Goal: Transaction & Acquisition: Purchase product/service

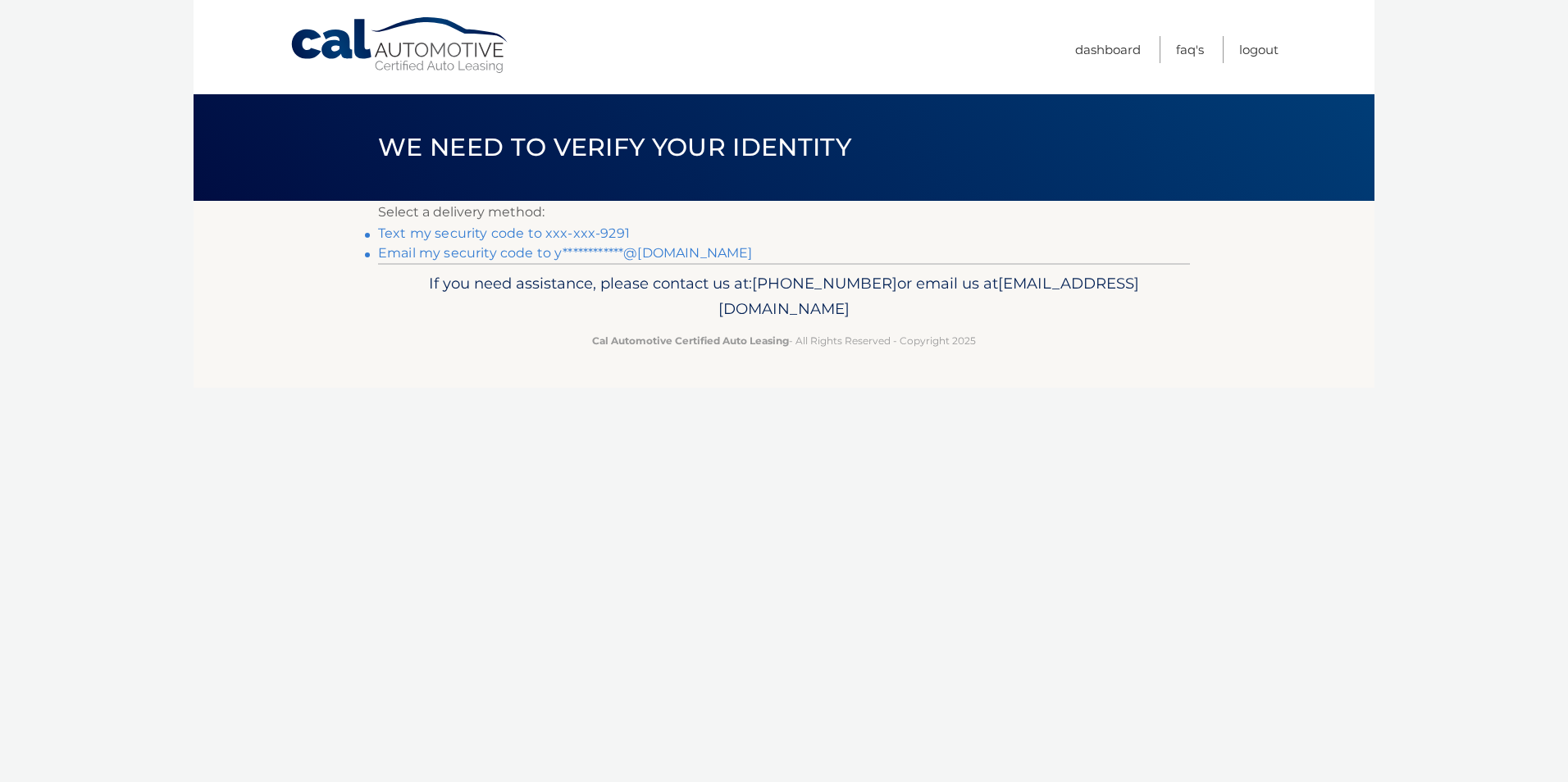
click at [461, 232] on link "Text my security code to xxx-xxx-9291" at bounding box center [503, 233] width 252 height 16
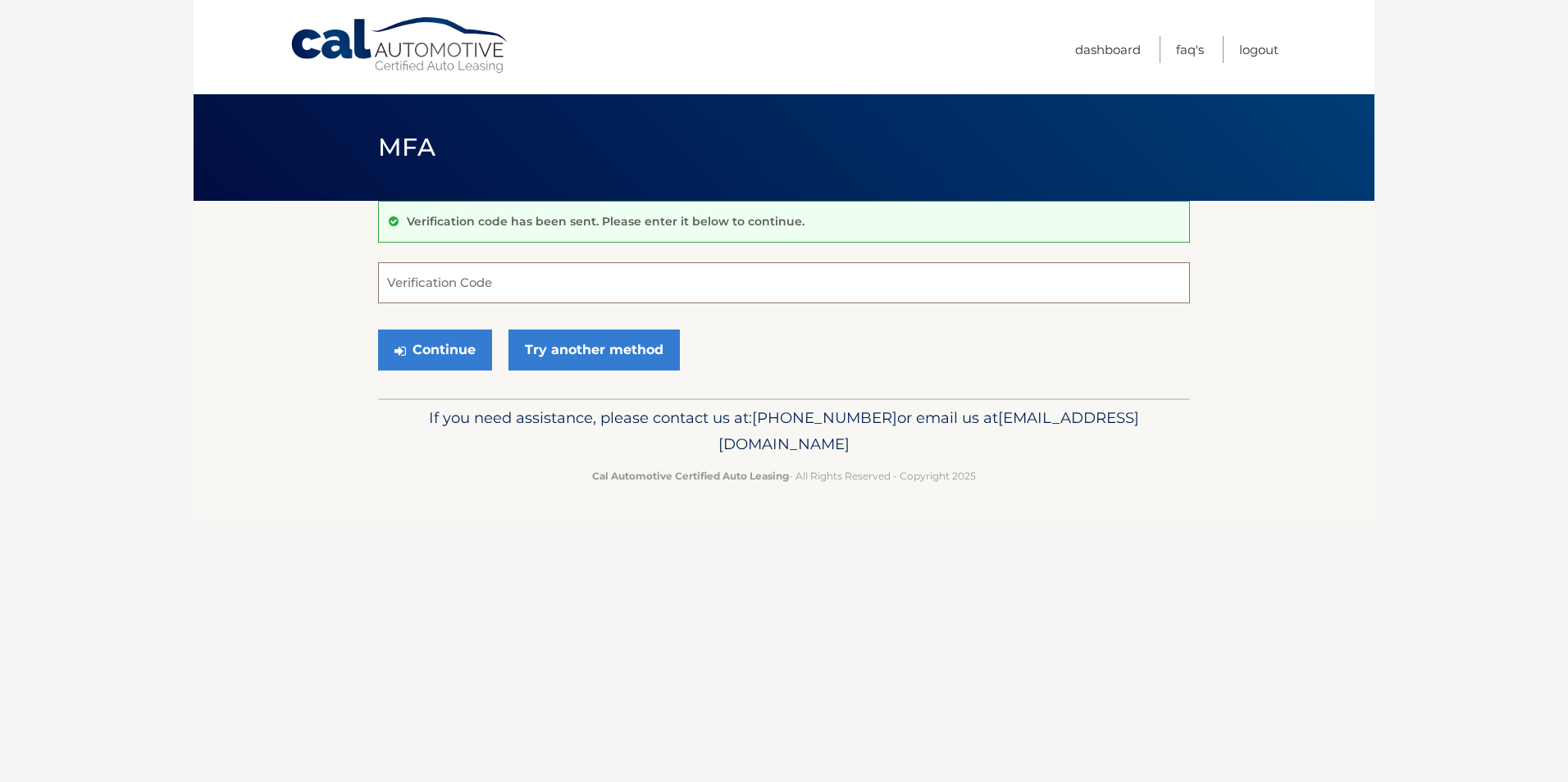
click at [517, 277] on input "Verification Code" at bounding box center [783, 282] width 812 height 41
type input "955773"
click at [429, 352] on button "Continue" at bounding box center [434, 350] width 114 height 41
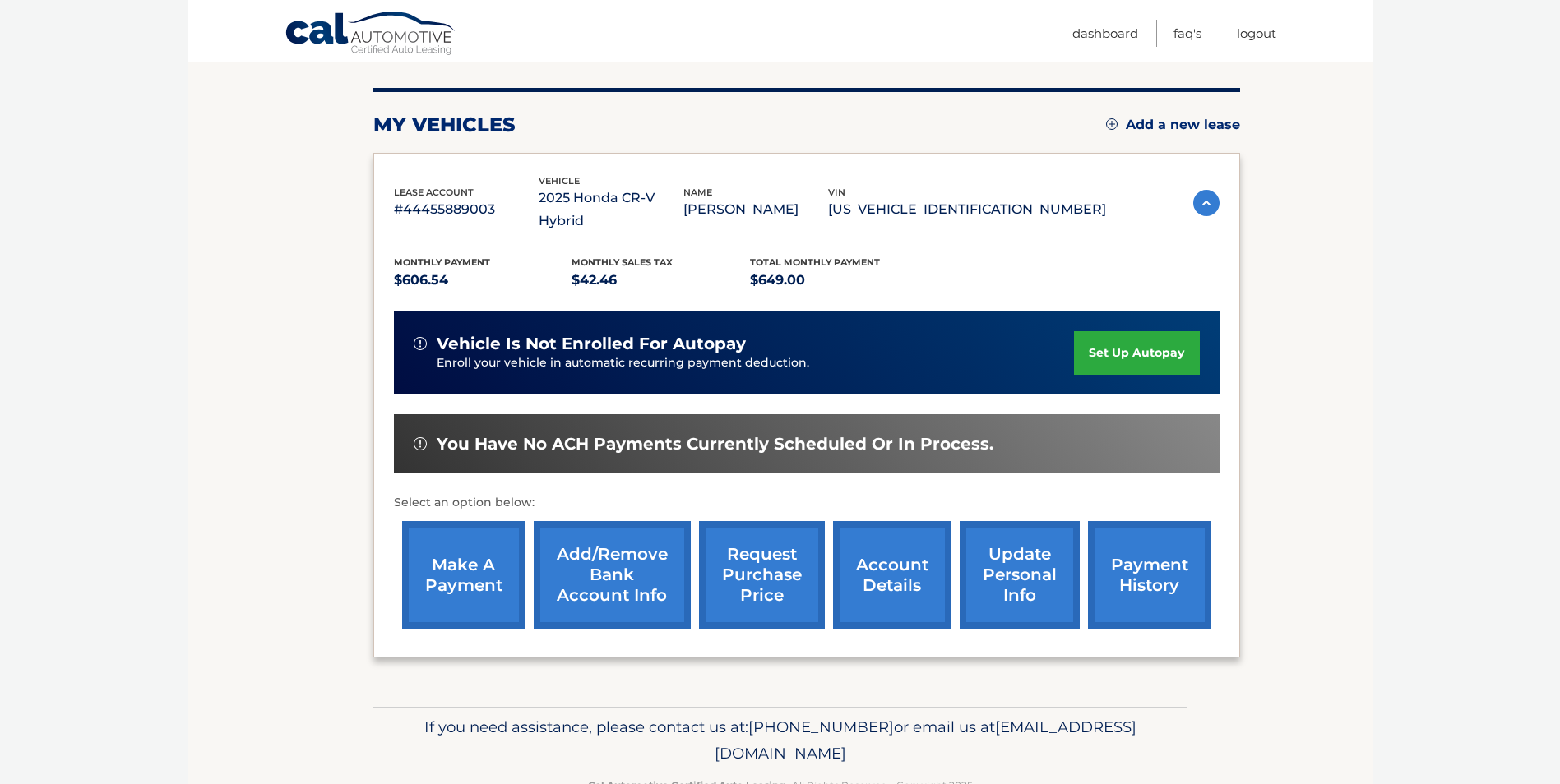
scroll to position [192, 0]
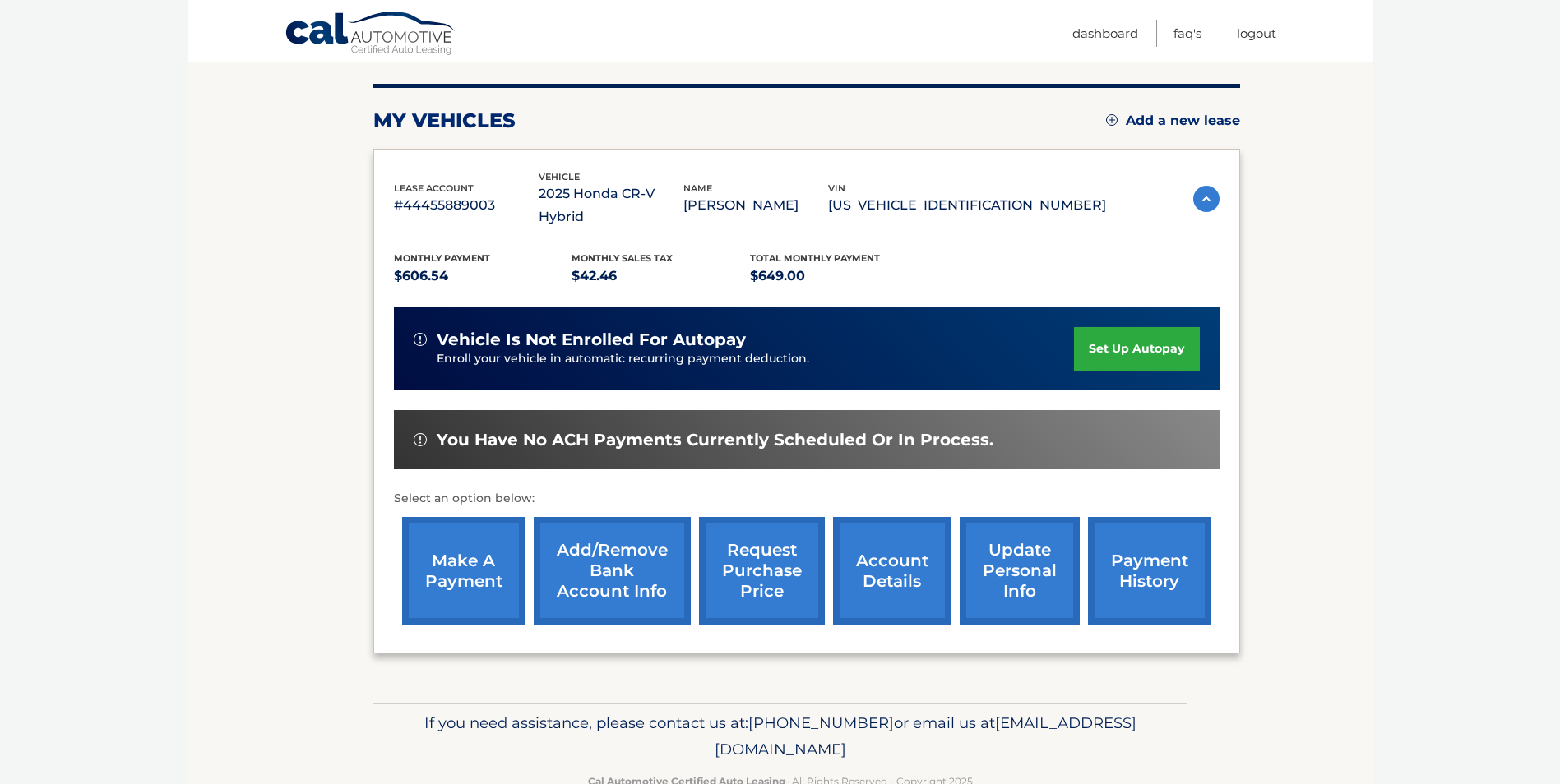
click at [459, 544] on link "make a payment" at bounding box center [464, 570] width 123 height 107
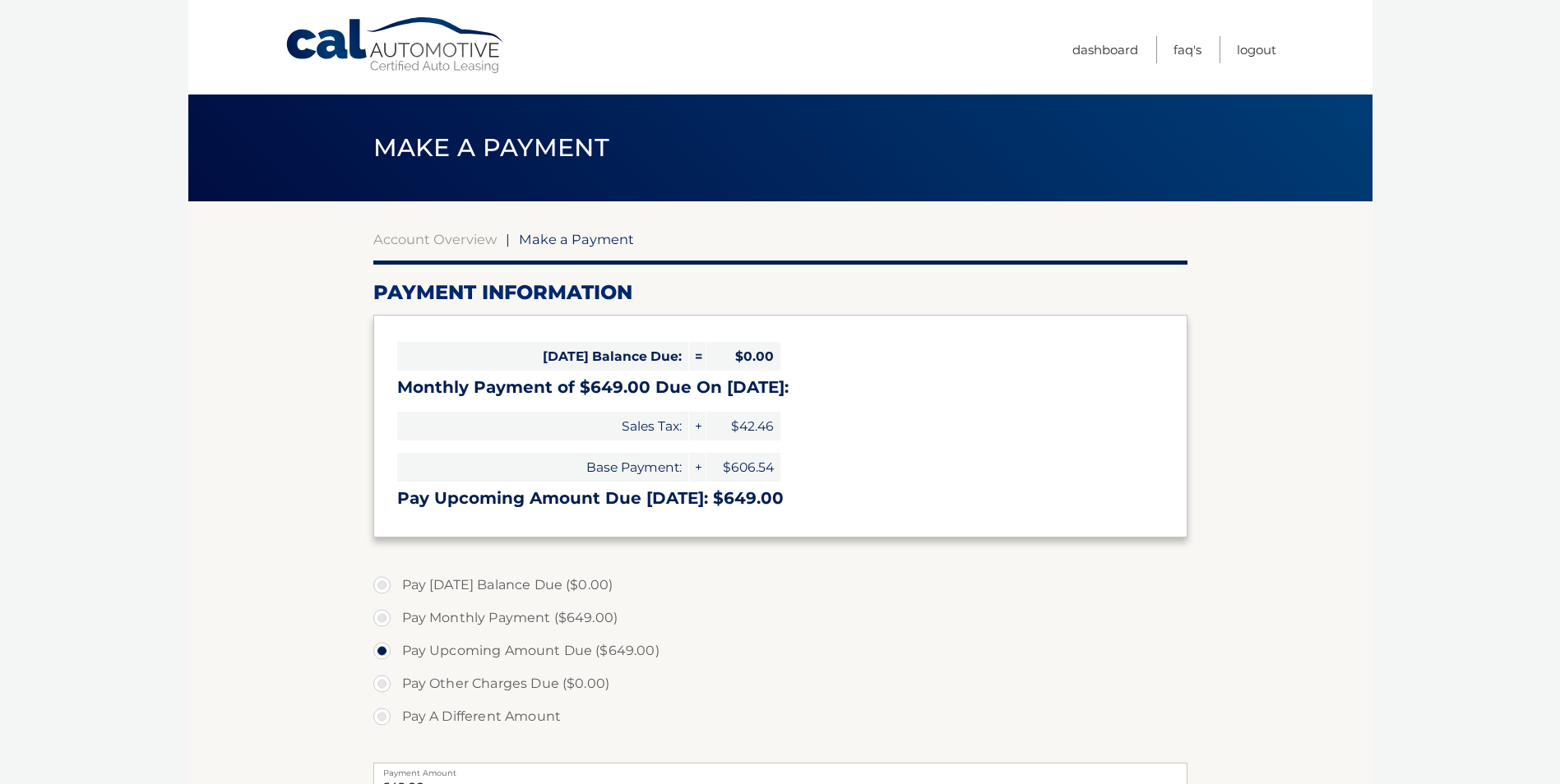
select select "NDE2YTEzNmEtYmRiNC00YzVhLThmM2YtY2UyODk5M2E4NWRh"
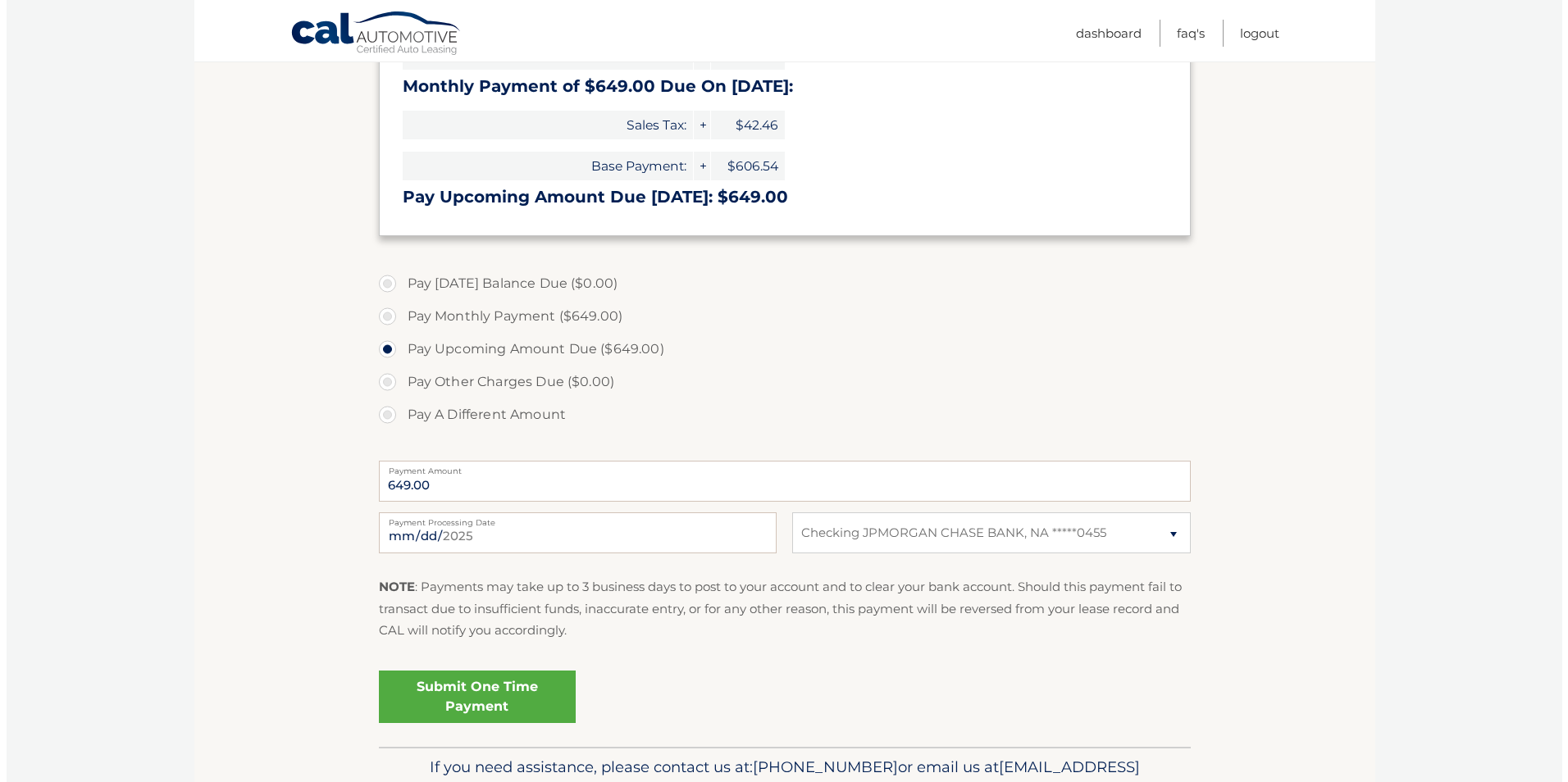
scroll to position [301, 0]
click at [469, 685] on link "Submit One Time Payment" at bounding box center [470, 696] width 197 height 52
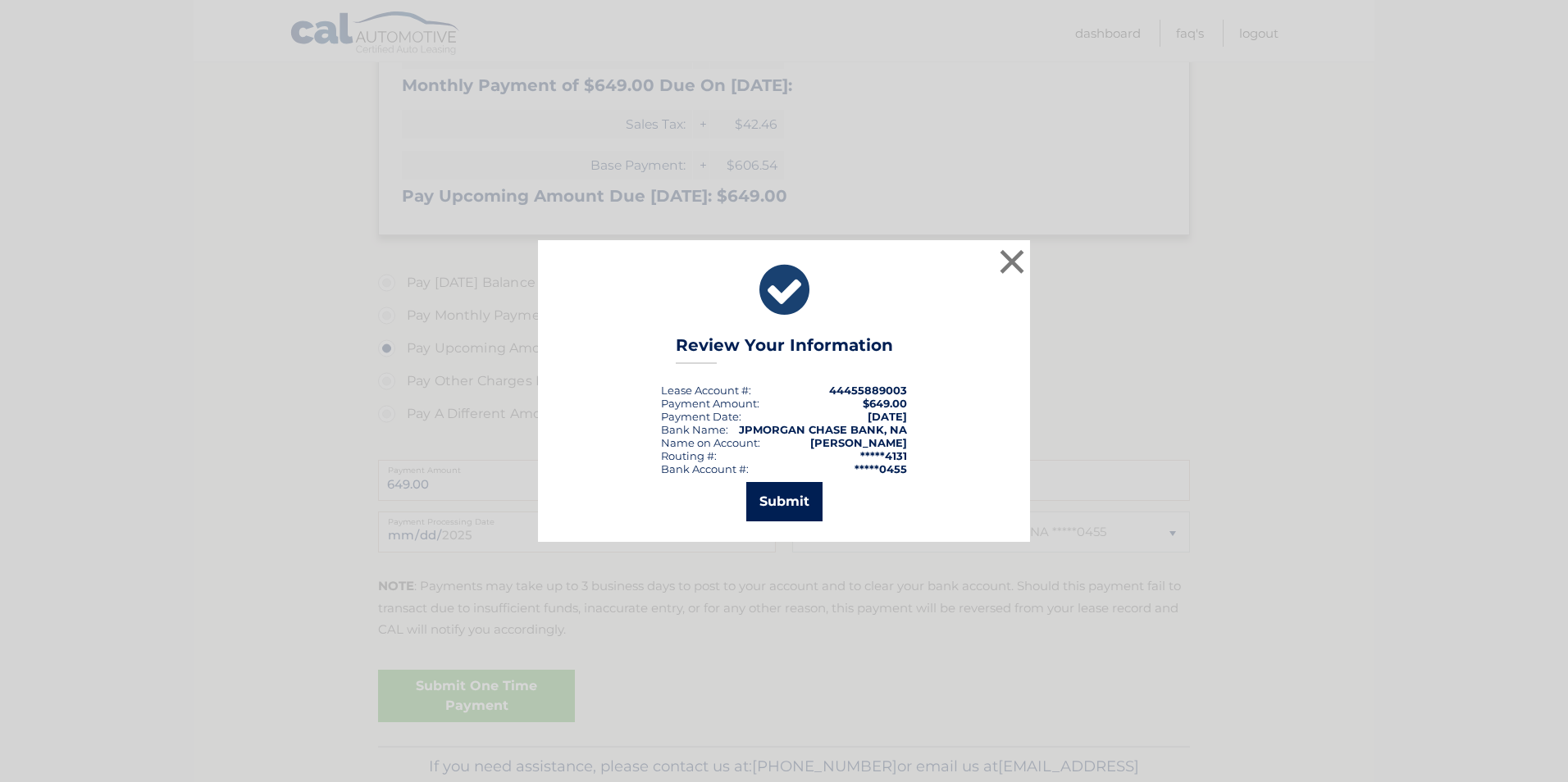
click at [782, 500] on button "Submit" at bounding box center [784, 501] width 76 height 39
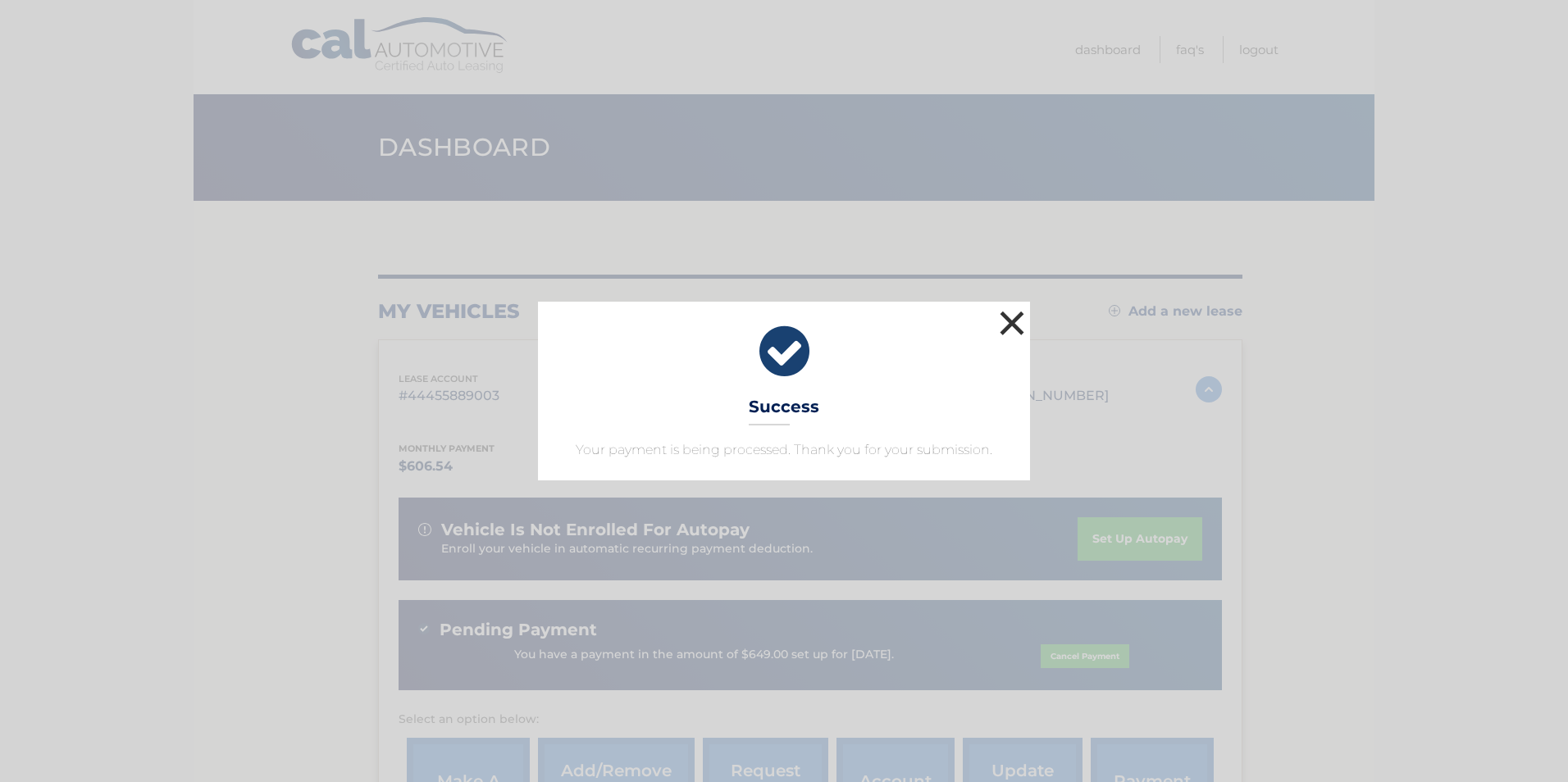
click at [1004, 321] on button "×" at bounding box center [1011, 322] width 33 height 33
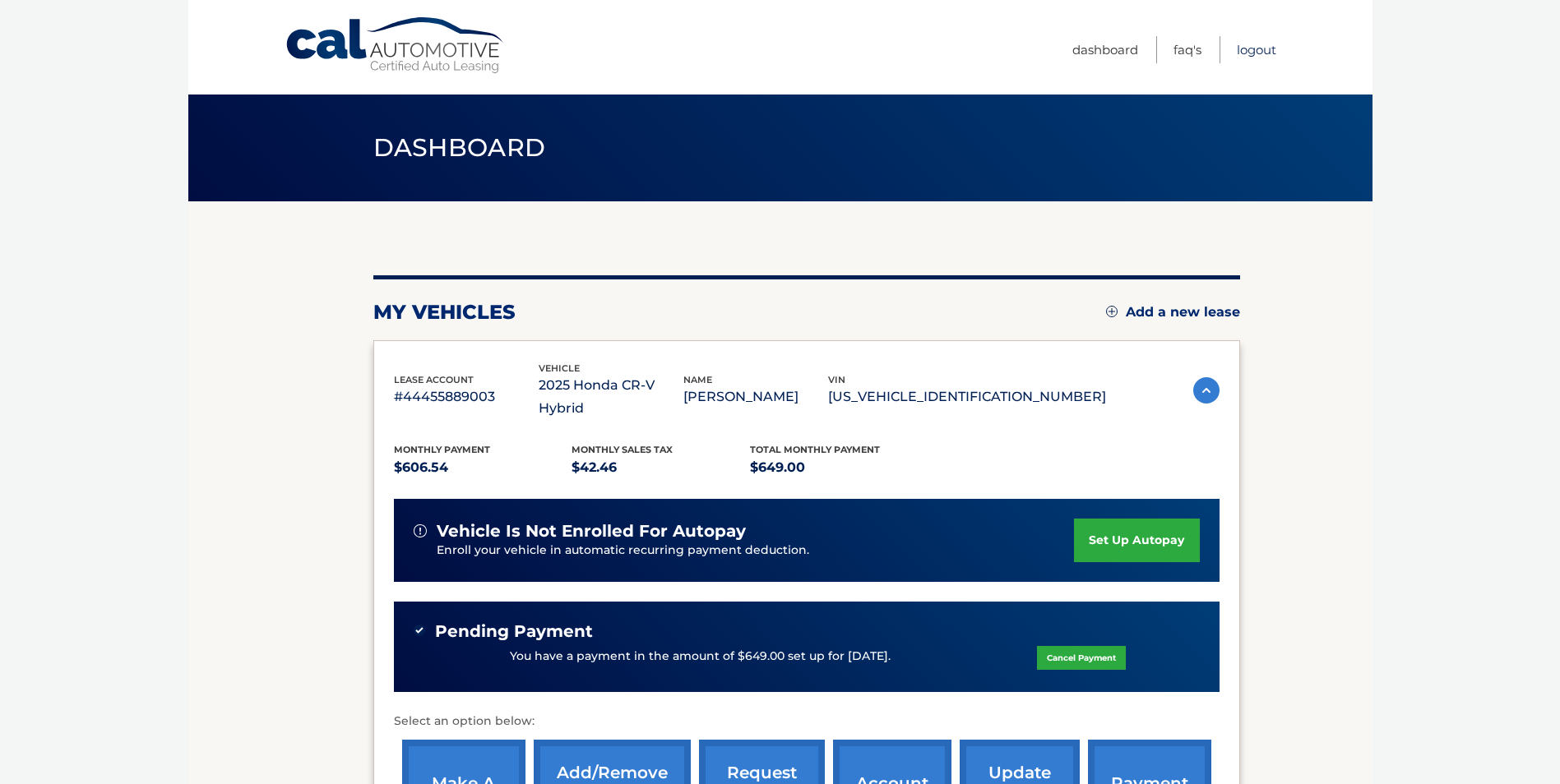
click at [1260, 48] on link "Logout" at bounding box center [1256, 50] width 39 height 27
